Goal: Task Accomplishment & Management: Manage account settings

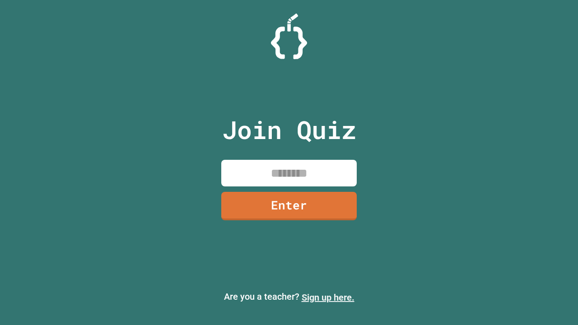
click at [328, 298] on link "Sign up here." at bounding box center [328, 297] width 53 height 11
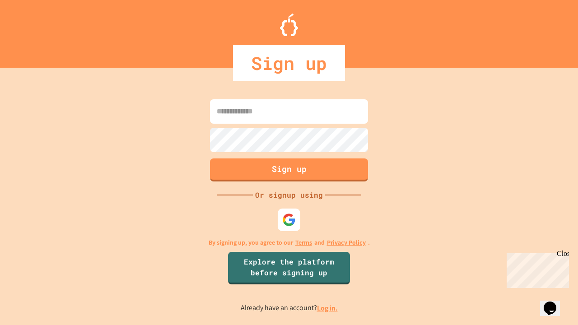
click at [328, 308] on link "Log in." at bounding box center [327, 308] width 21 height 9
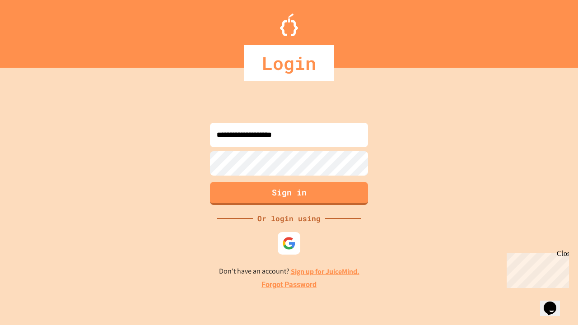
type input "**********"
